Goal: Find specific page/section: Find specific page/section

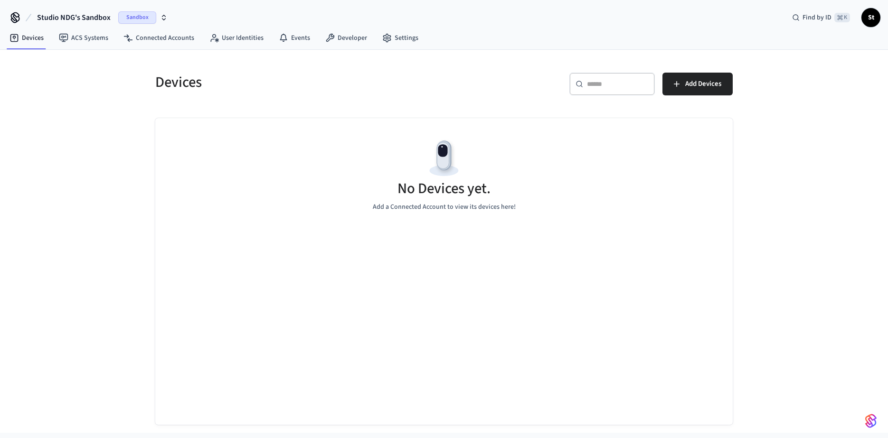
click at [141, 19] on span "Sandbox" at bounding box center [137, 17] width 38 height 12
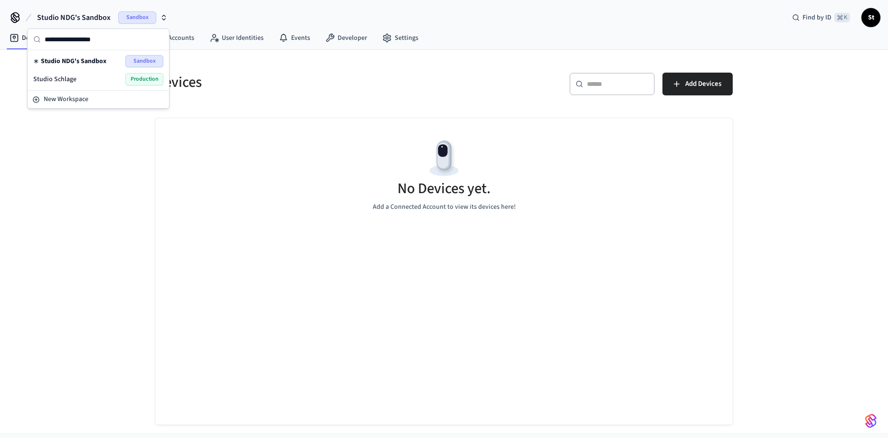
click at [144, 82] on span "Production" at bounding box center [144, 79] width 38 height 12
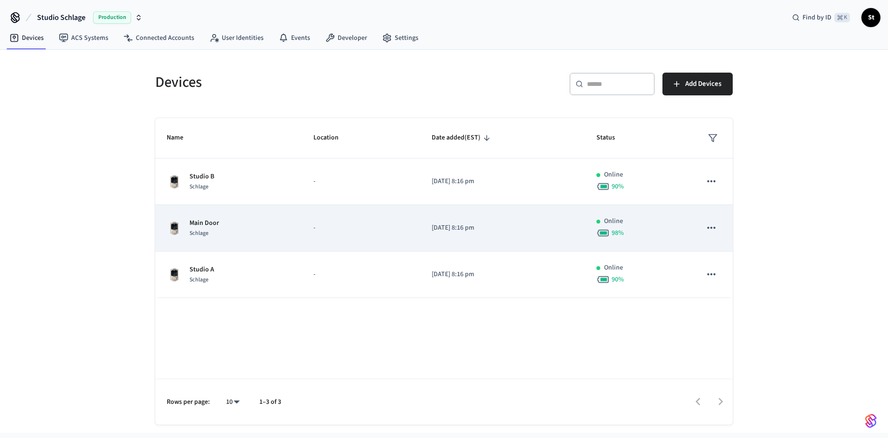
click at [211, 231] on div "Schlage" at bounding box center [203, 233] width 29 height 10
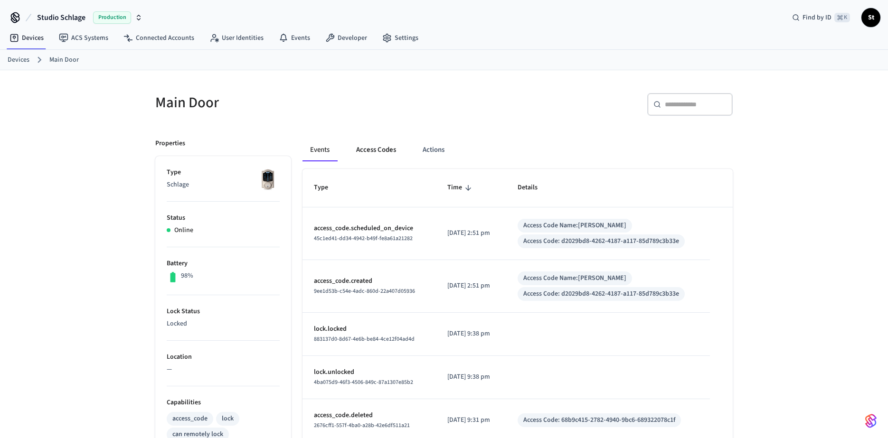
click at [375, 148] on button "Access Codes" at bounding box center [376, 150] width 55 height 23
